Goal: Transaction & Acquisition: Purchase product/service

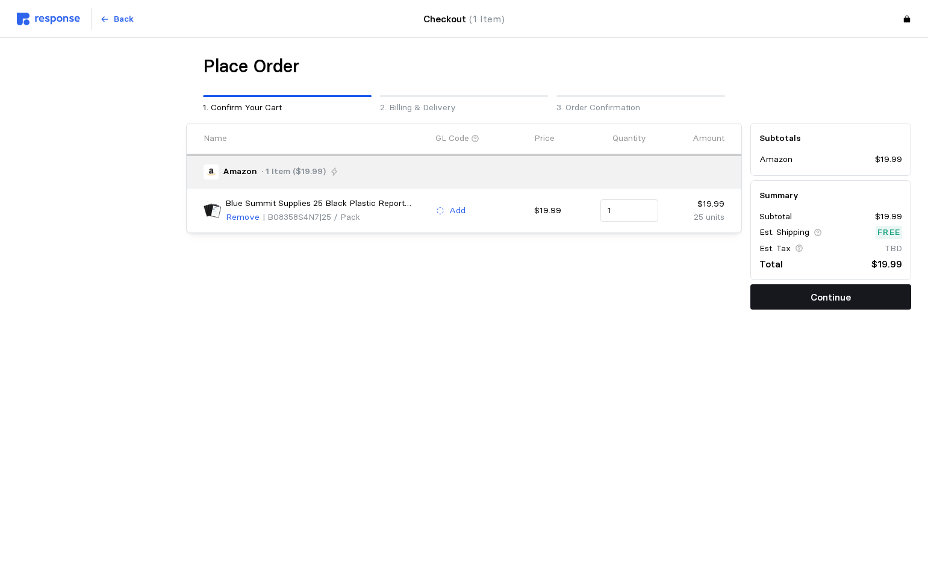
click at [810, 297] on button "Continue" at bounding box center [830, 296] width 161 height 25
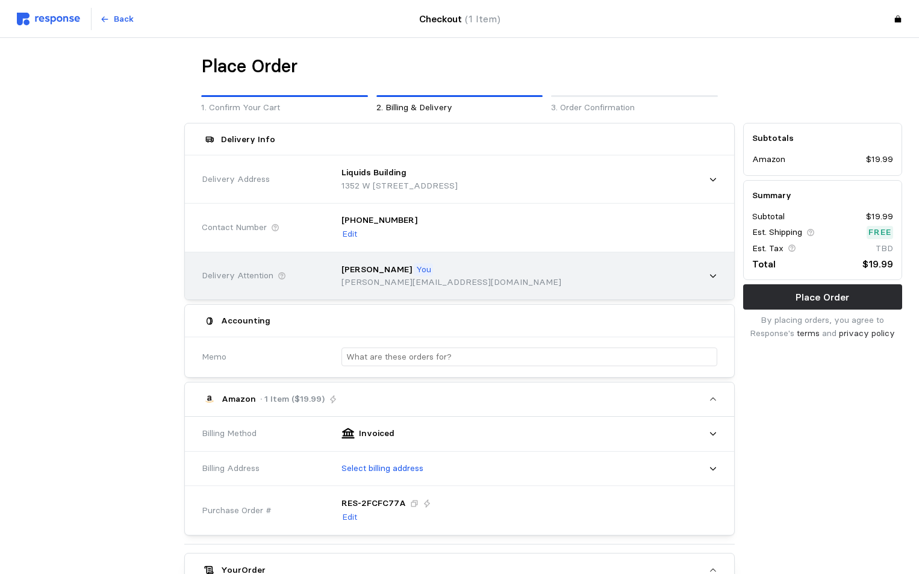
scroll to position [60, 0]
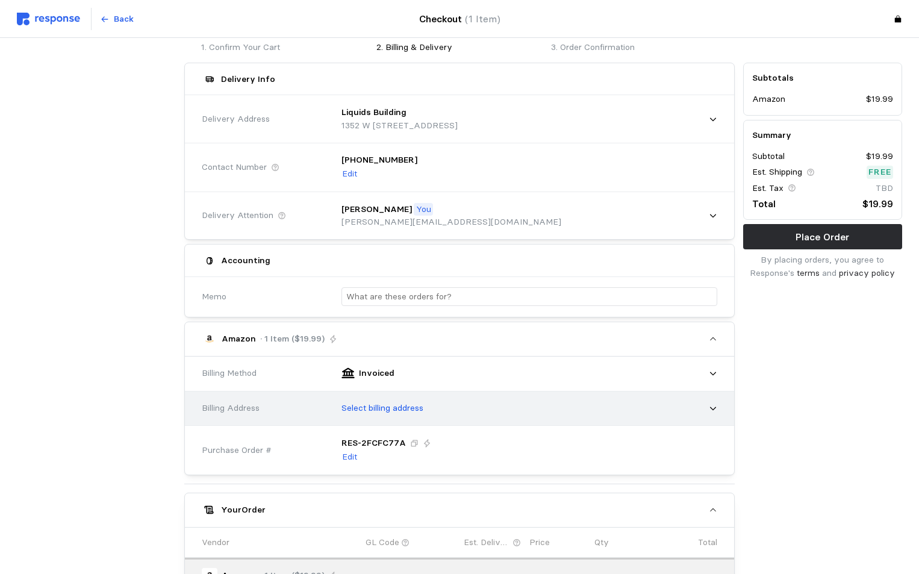
click at [385, 408] on p "Select billing address" at bounding box center [382, 408] width 82 height 13
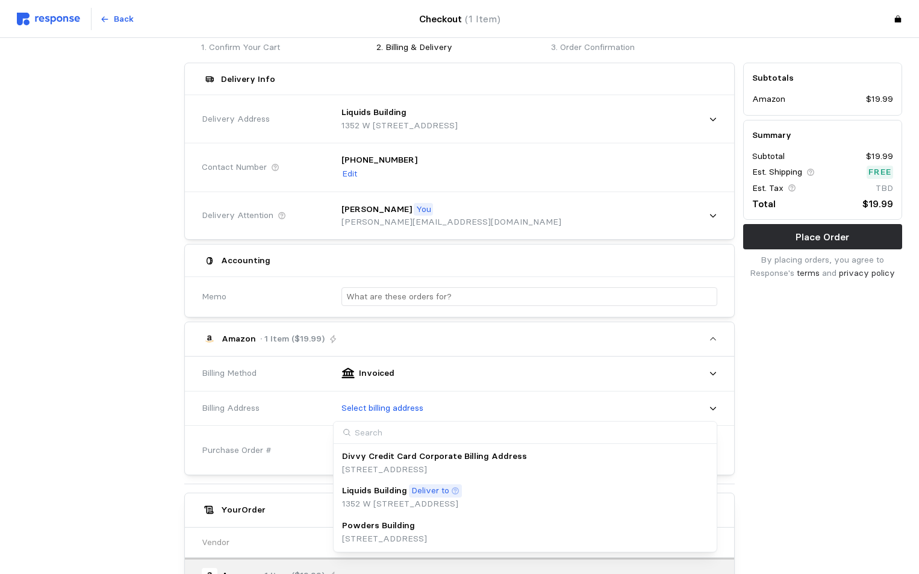
click at [376, 524] on p "Powders Building" at bounding box center [378, 525] width 73 height 13
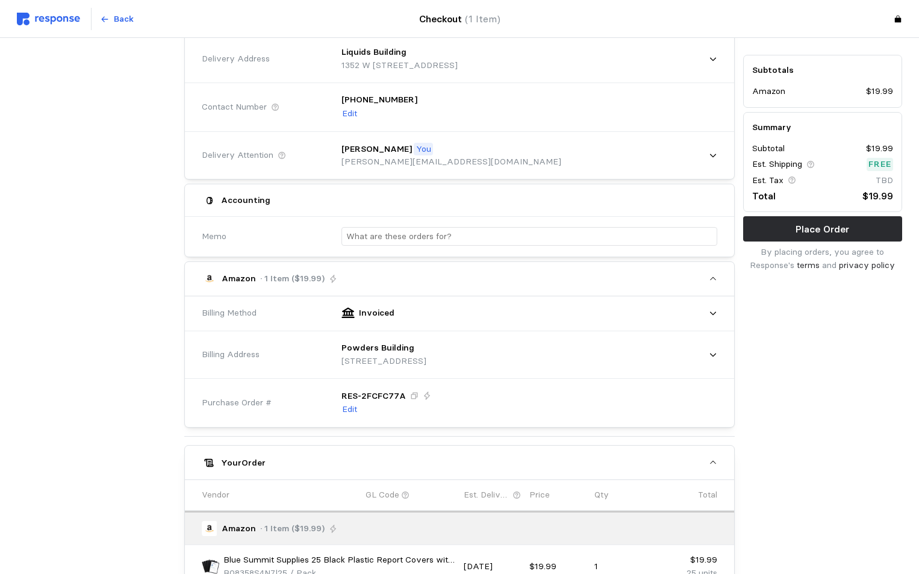
scroll to position [181, 0]
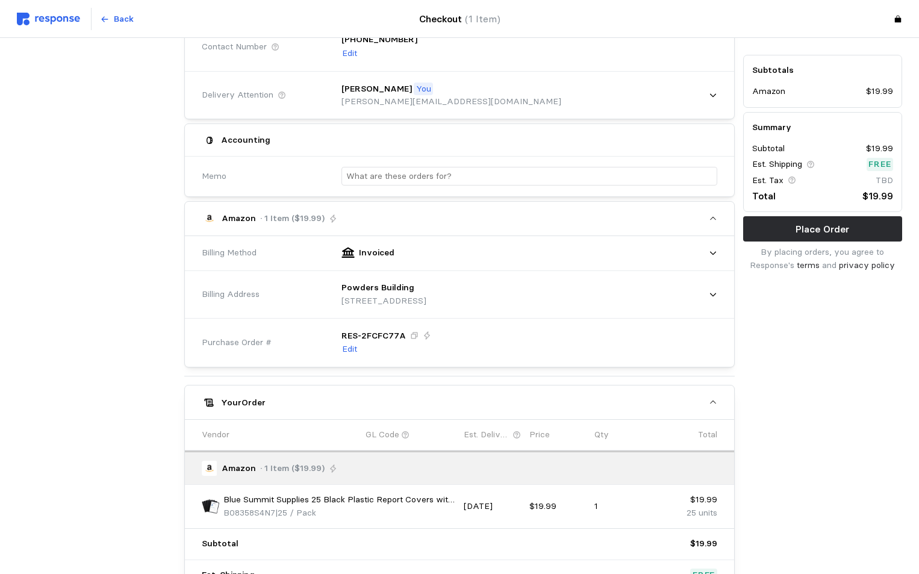
click at [382, 431] on p "GL Code" at bounding box center [382, 434] width 34 height 13
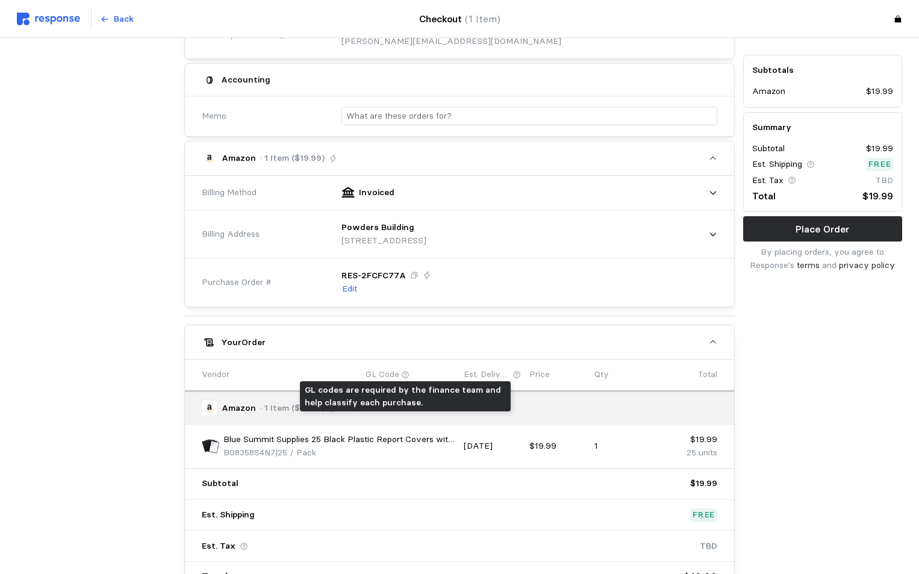
click at [403, 374] on icon at bounding box center [405, 374] width 8 height 8
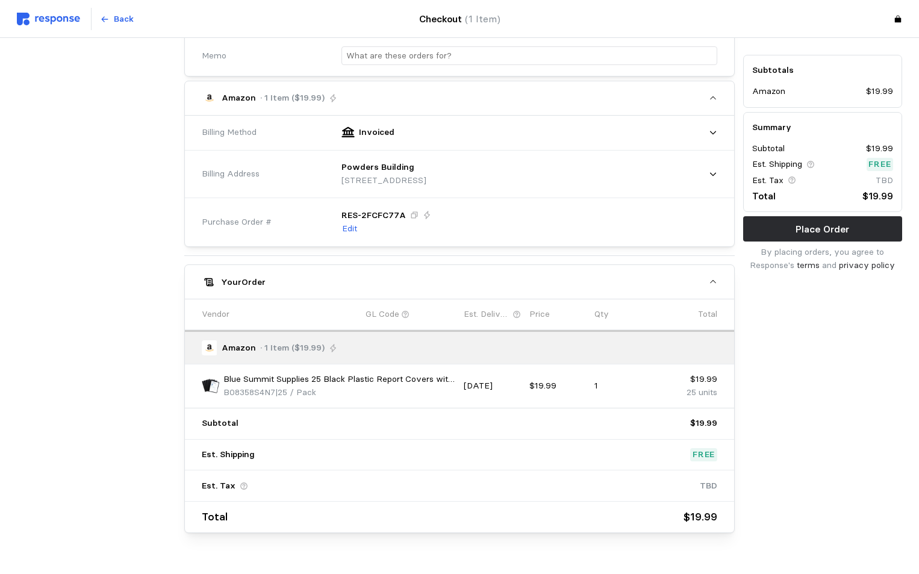
scroll to position [328, 0]
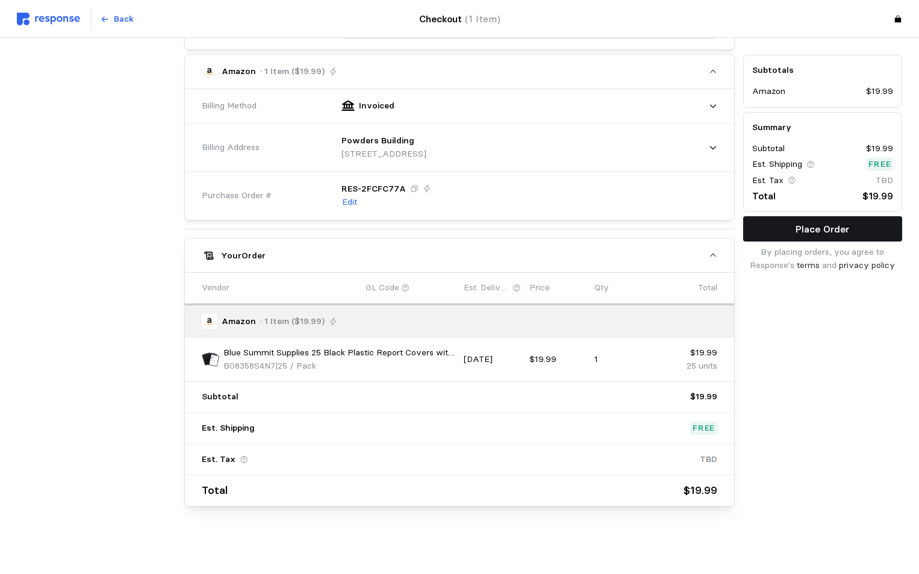
click at [827, 229] on p "Place Order" at bounding box center [822, 229] width 54 height 15
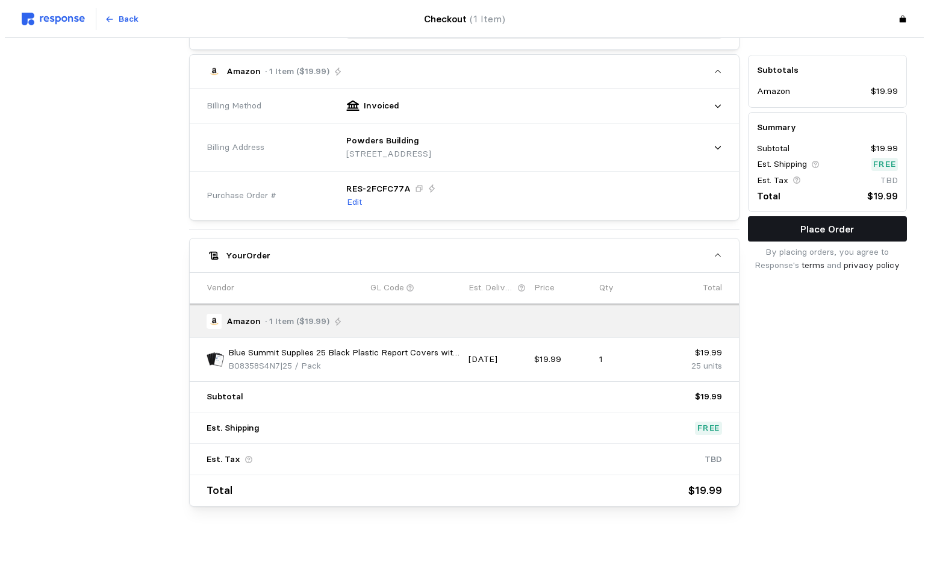
scroll to position [0, 0]
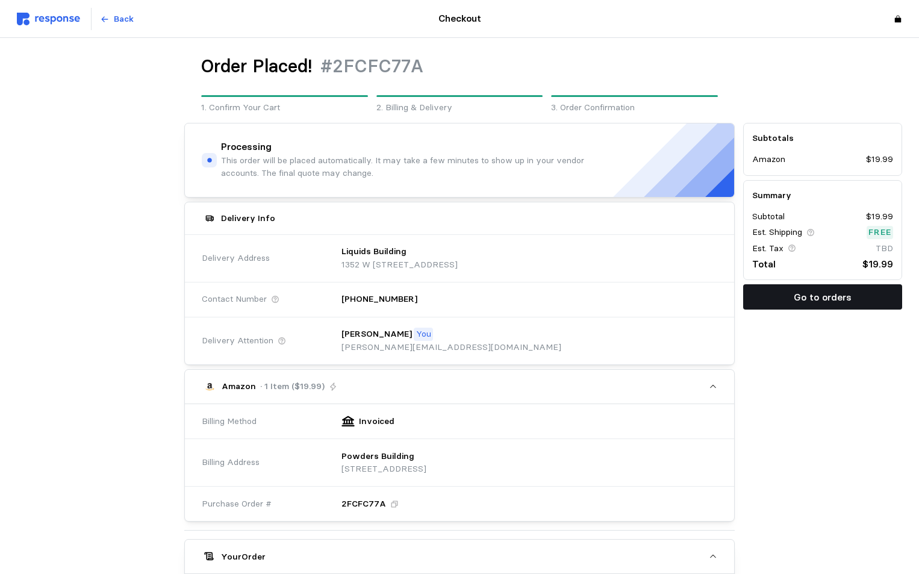
click at [833, 302] on p "Go to orders" at bounding box center [822, 297] width 58 height 15
